Goal: Check status

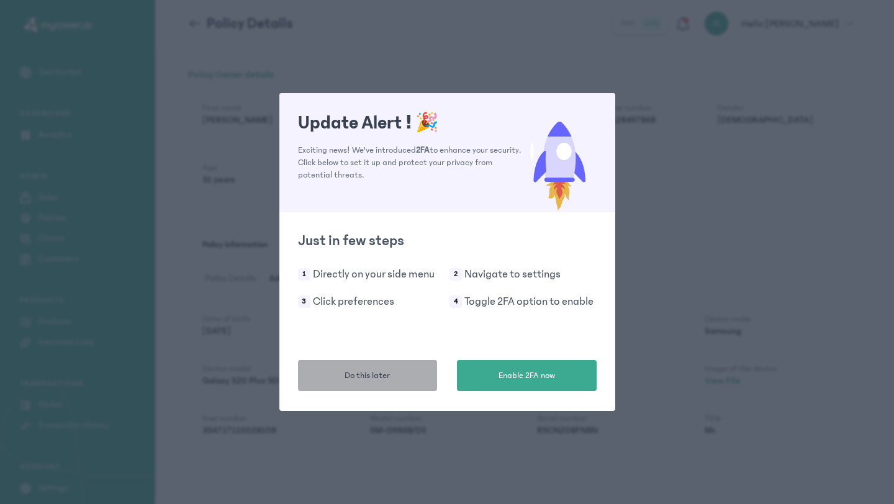
click at [364, 382] on span "Do this later" at bounding box center [366, 375] width 45 height 13
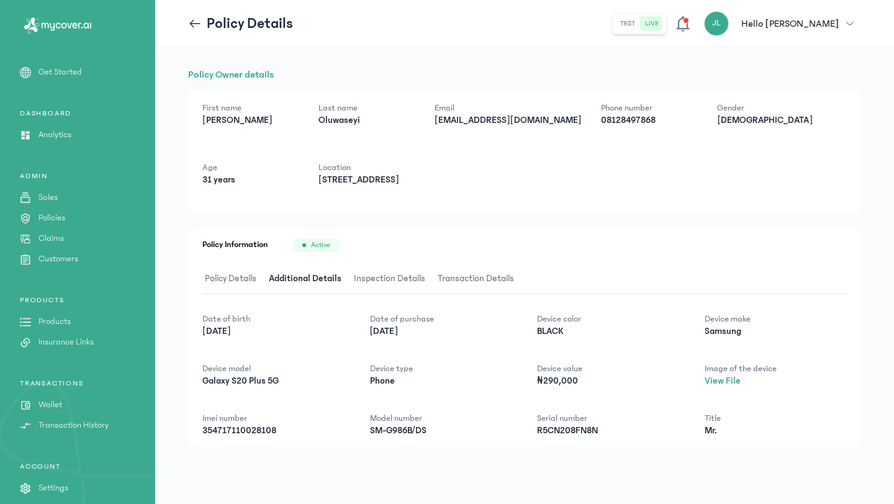
click at [58, 235] on p "Claims" at bounding box center [50, 238] width 25 height 13
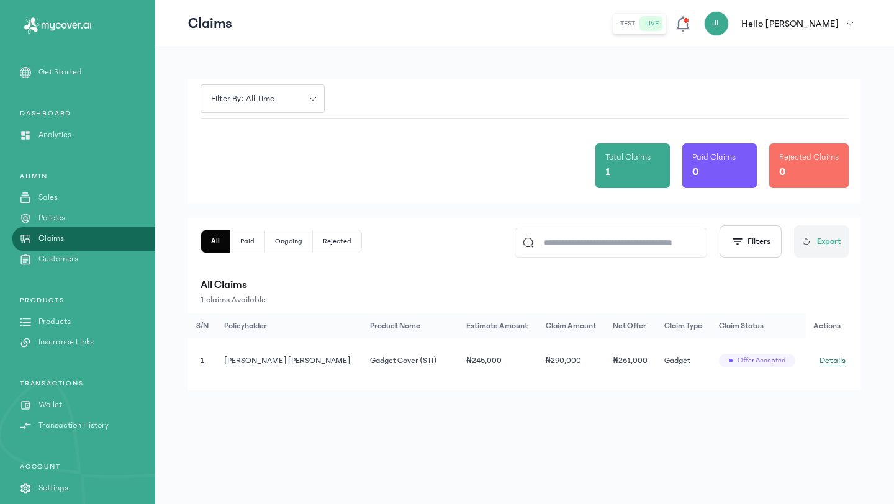
click at [439, 361] on span "Details" at bounding box center [832, 360] width 26 height 12
click at [439, 355] on span "Details" at bounding box center [832, 360] width 26 height 12
click at [313, 246] on button "Ongoing" at bounding box center [337, 241] width 48 height 22
